Goal: Complete application form

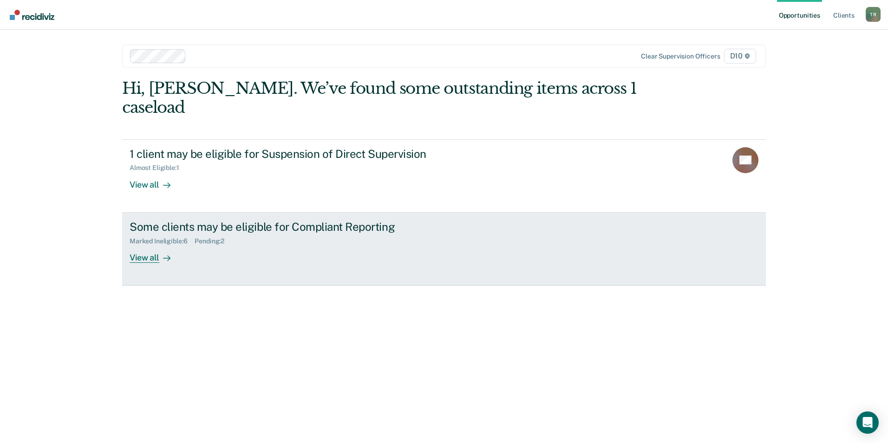
click at [281, 220] on div "Some clients may be eligible for Compliant Reporting" at bounding box center [293, 226] width 326 height 13
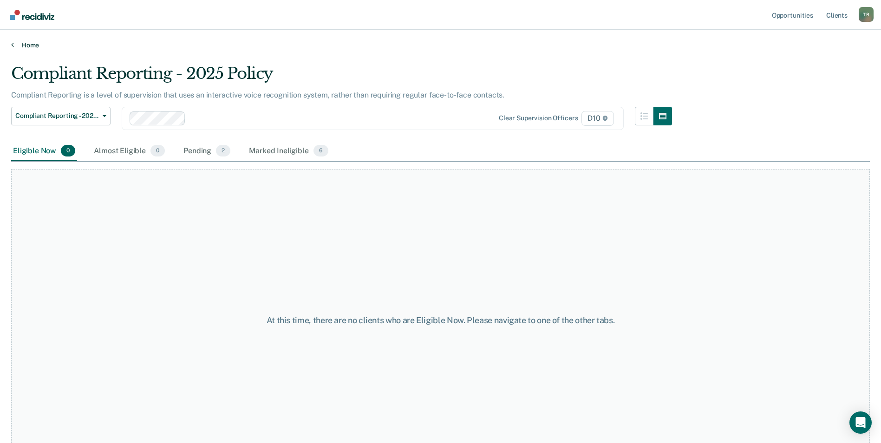
click at [14, 41] on link "Home" at bounding box center [440, 45] width 858 height 8
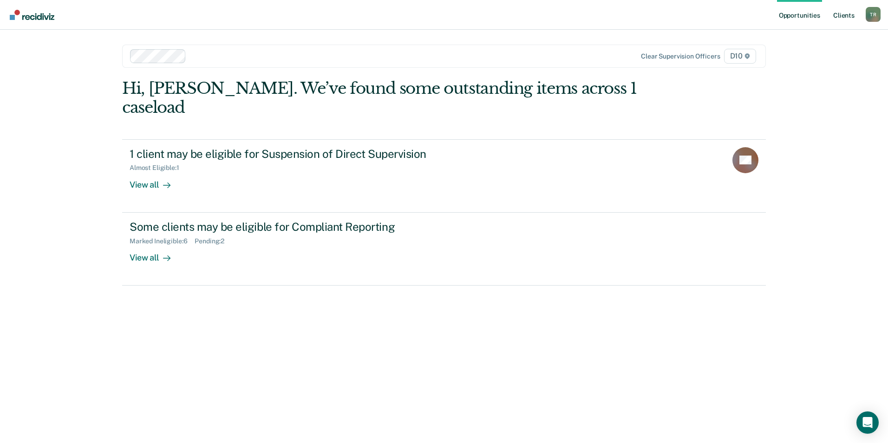
click at [848, 16] on link "Client s" at bounding box center [843, 15] width 25 height 30
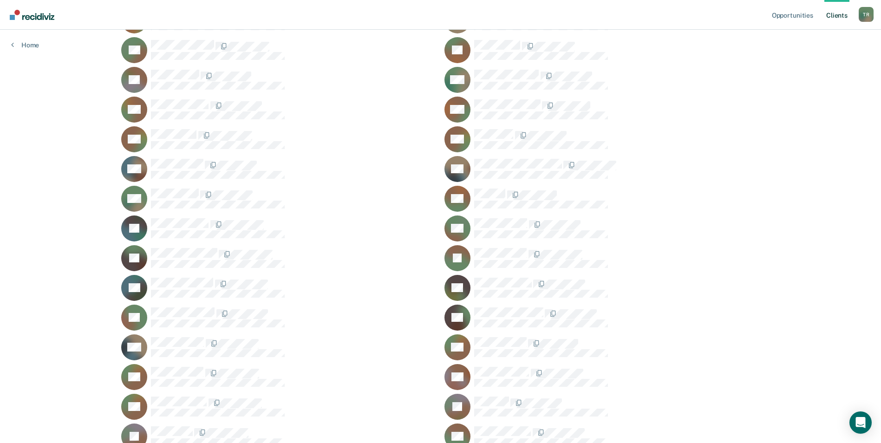
scroll to position [1161, 0]
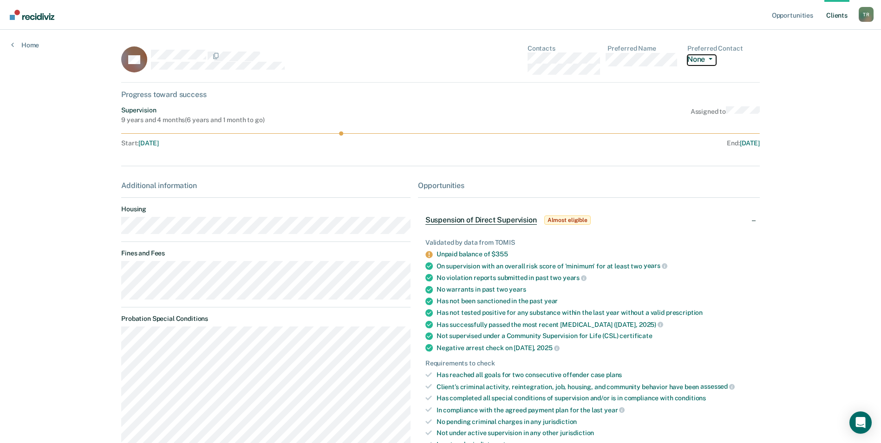
click at [700, 61] on button "None" at bounding box center [701, 60] width 29 height 11
click at [667, 119] on div "Supervision 9 years and 4 months ( 6 years and 1 month to go ) Assigned to" at bounding box center [440, 115] width 638 height 18
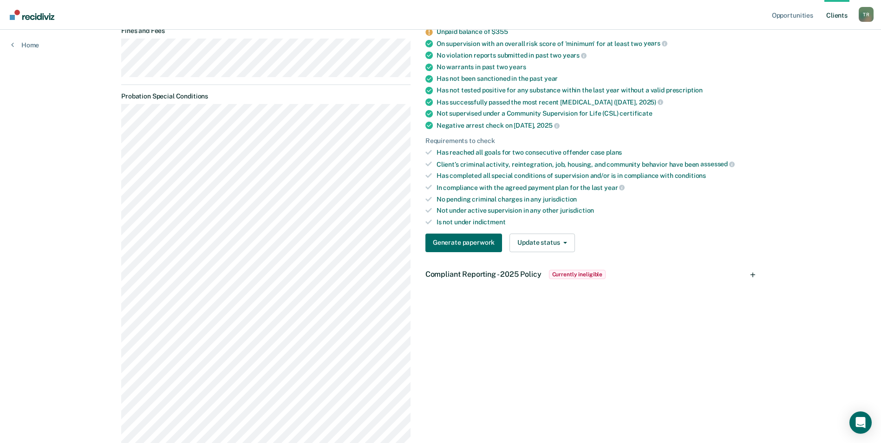
scroll to position [232, 0]
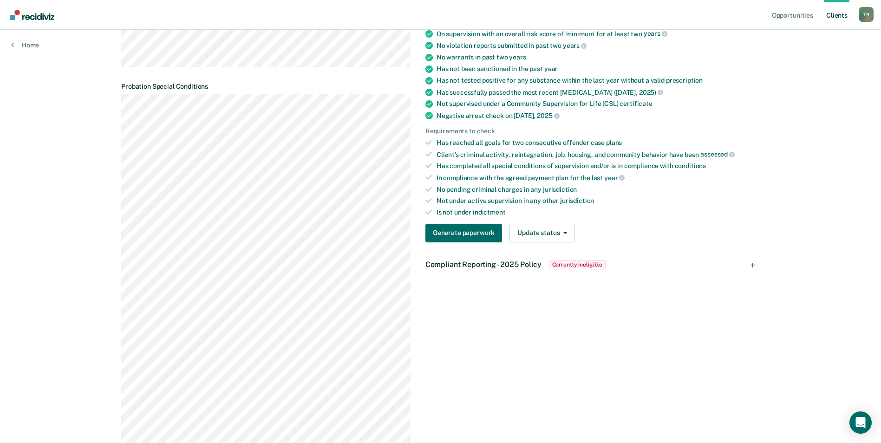
click at [579, 266] on span "Currently ineligible" at bounding box center [577, 264] width 57 height 9
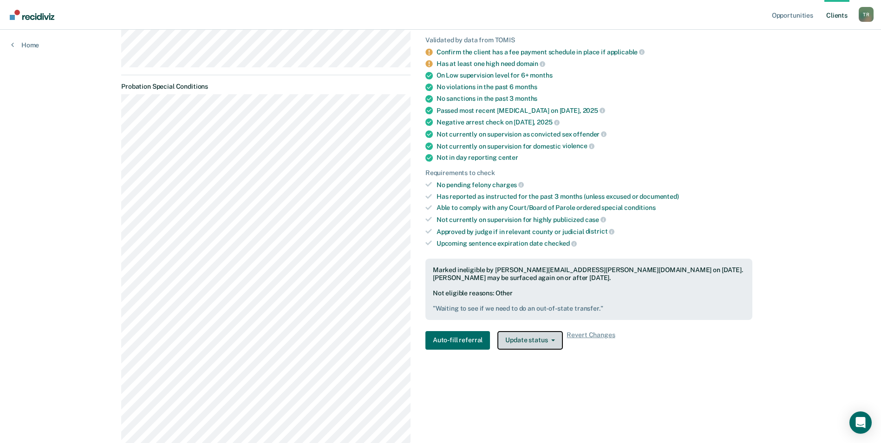
click at [522, 343] on button "Update status" at bounding box center [529, 340] width 65 height 19
click at [466, 340] on button "Auto-fill referral" at bounding box center [457, 340] width 65 height 19
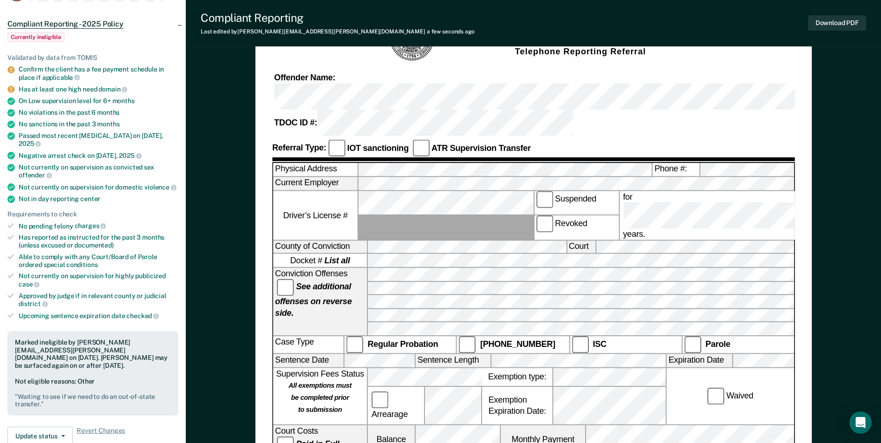
scroll to position [93, 0]
